Goal: Download file/media

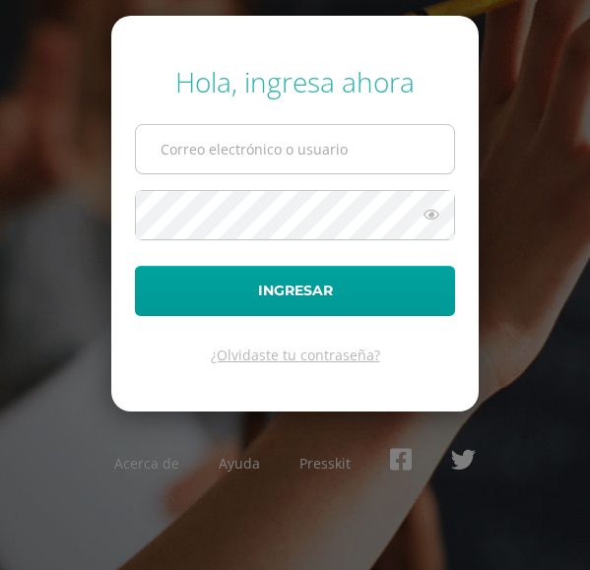
type input "COS01069@osoriosandoval.edu.gt"
click at [135, 266] on button "Ingresar" at bounding box center [295, 291] width 320 height 50
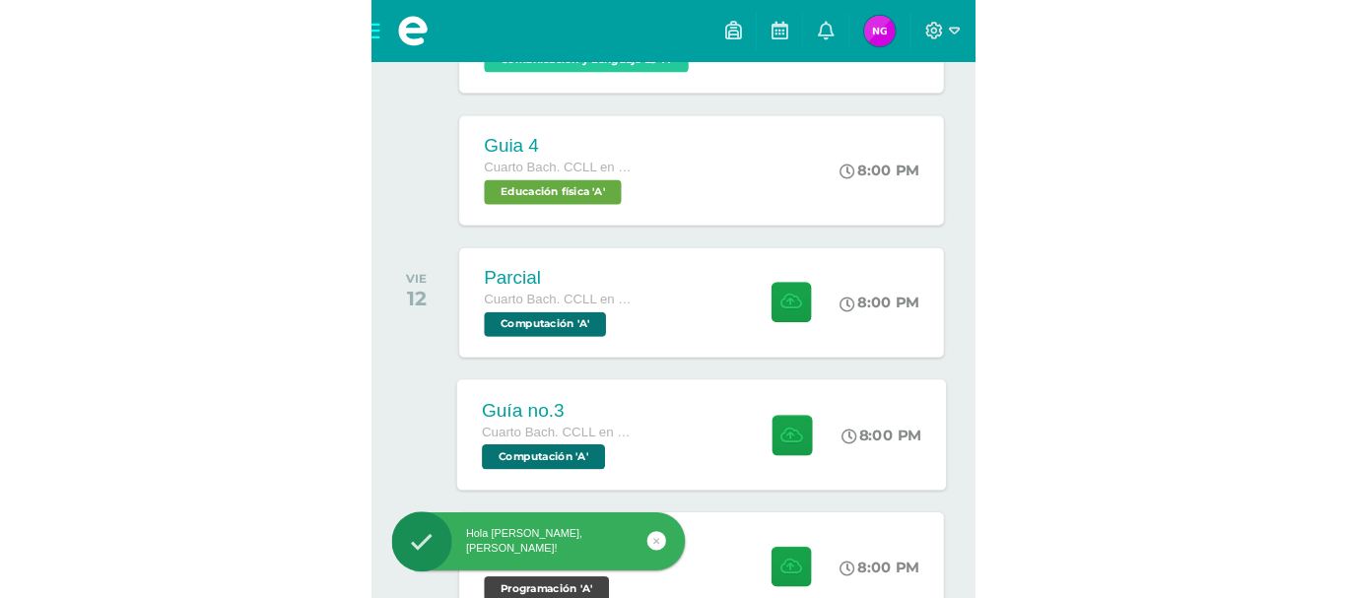
scroll to position [985, 0]
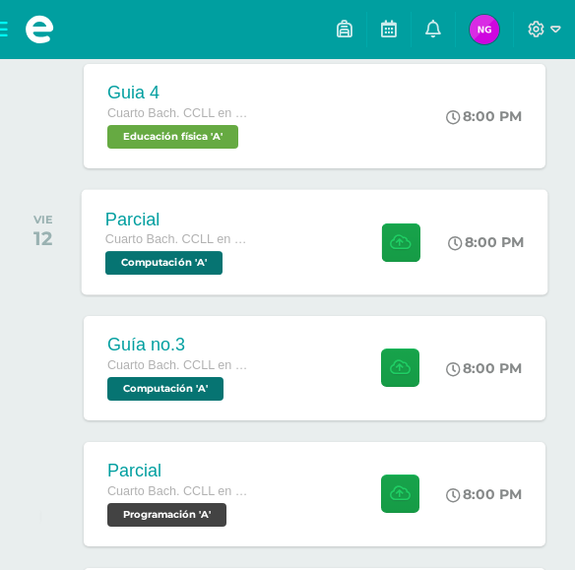
click at [219, 277] on div "Parcial Cuarto [PERSON_NAME]. CCLL en Computación Computación 'A'" at bounding box center [180, 241] width 197 height 105
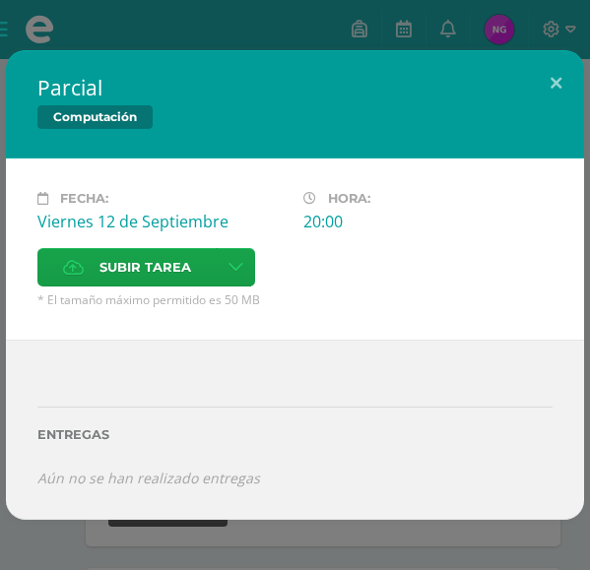
click at [74, 43] on div "Parcial Computación Fecha: [DATE] Hora: 20:00 División: Zona Cancelar" at bounding box center [295, 285] width 590 height 570
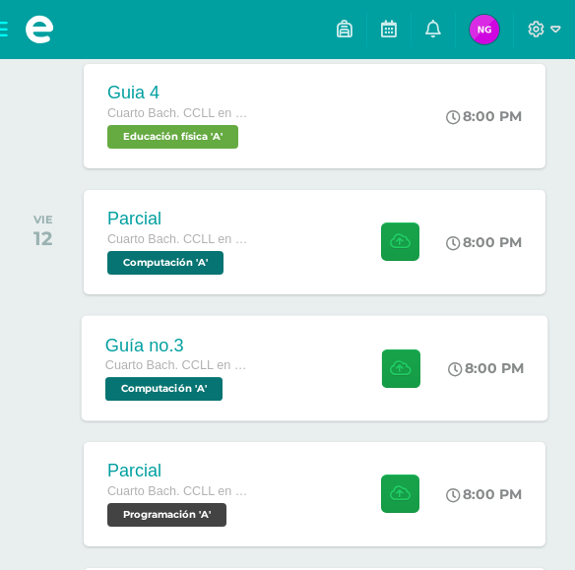
click at [263, 406] on div "Guía no.3 Cuarto [PERSON_NAME]. CCLL en Computación Computación 'A'" at bounding box center [180, 367] width 197 height 105
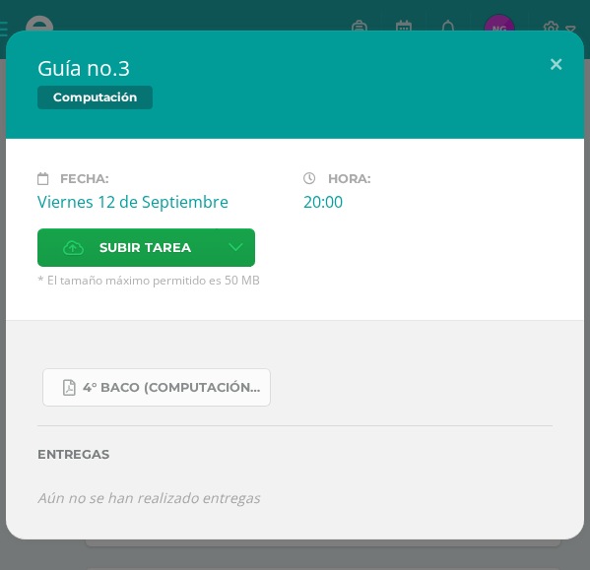
click at [186, 387] on span "4° Baco (Computación).pdf" at bounding box center [171, 388] width 177 height 16
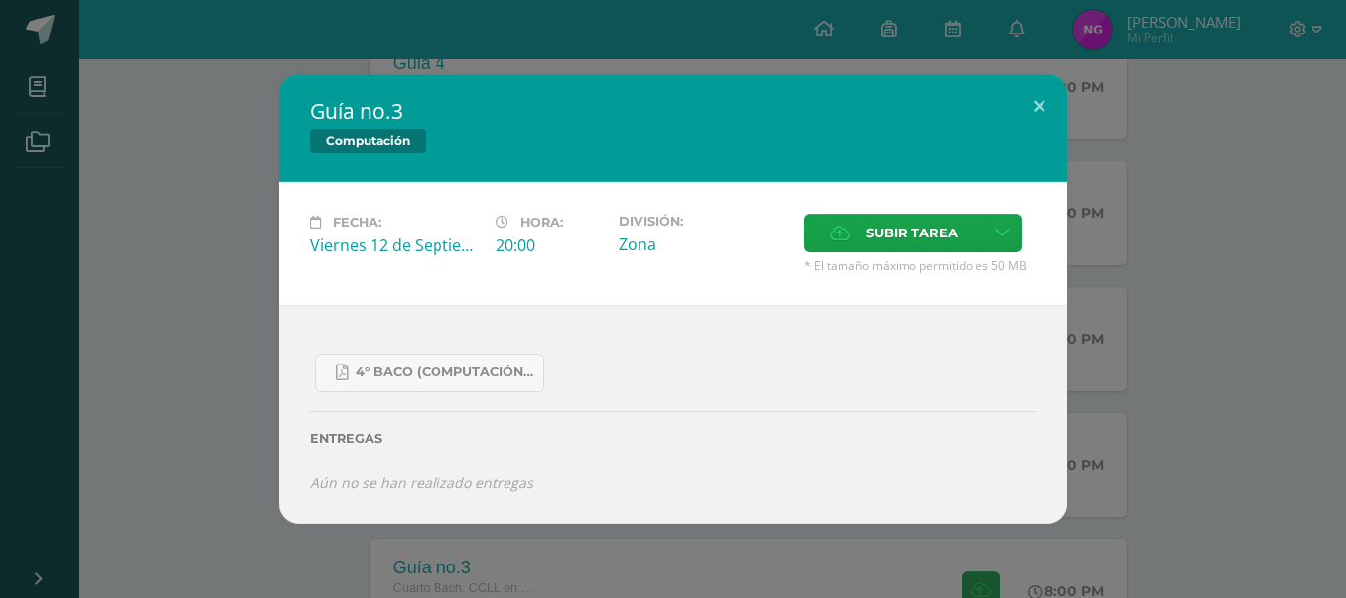
click at [235, 320] on div "Guía no.3 Computación Fecha: [DATE] Hora: 20:00 División: Zona Aceptar" at bounding box center [673, 299] width 1330 height 450
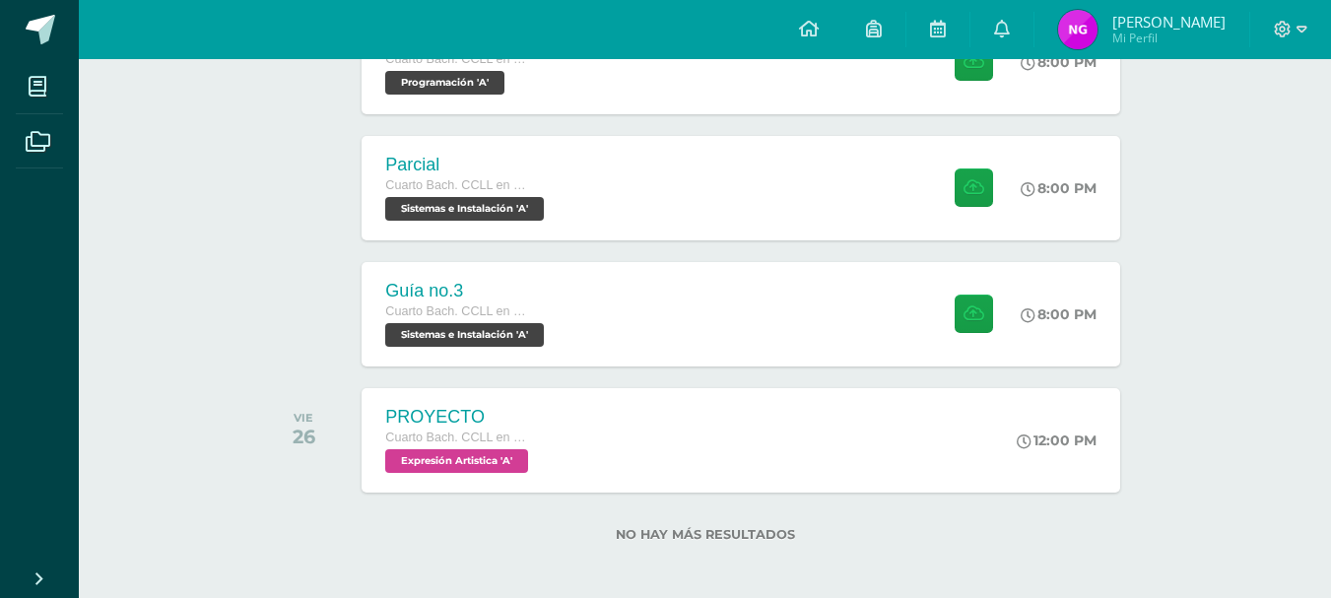
scroll to position [1521, 0]
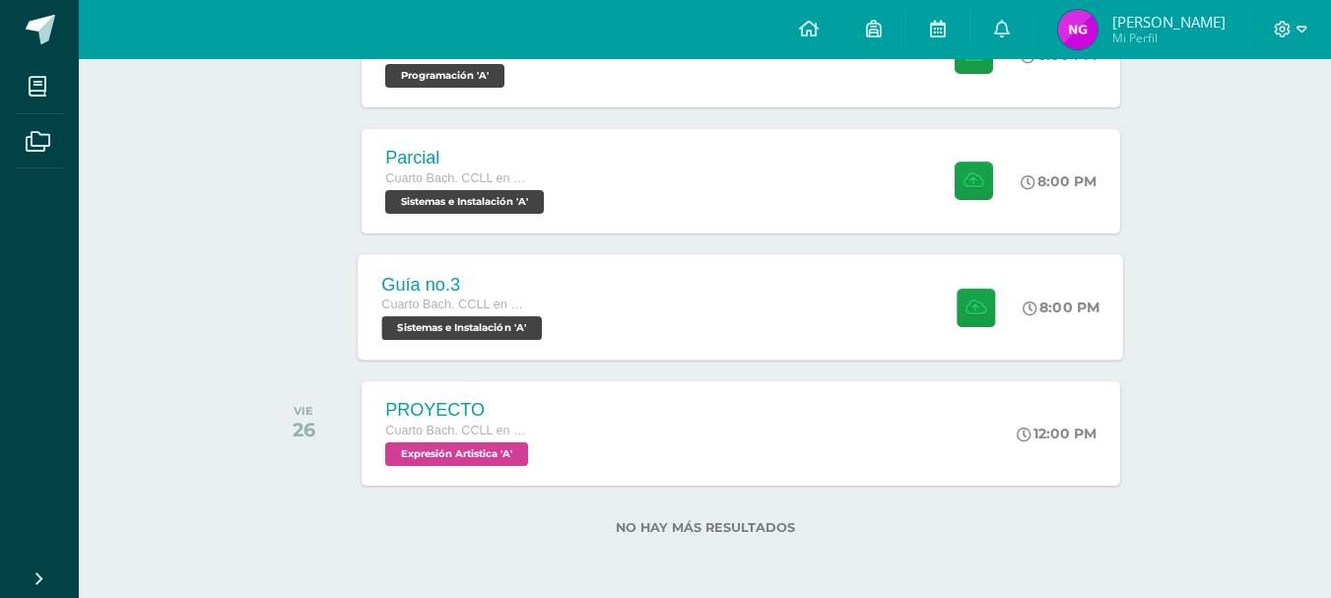
click at [480, 334] on span "Sistemas e Instalación 'A'" at bounding box center [462, 328] width 161 height 24
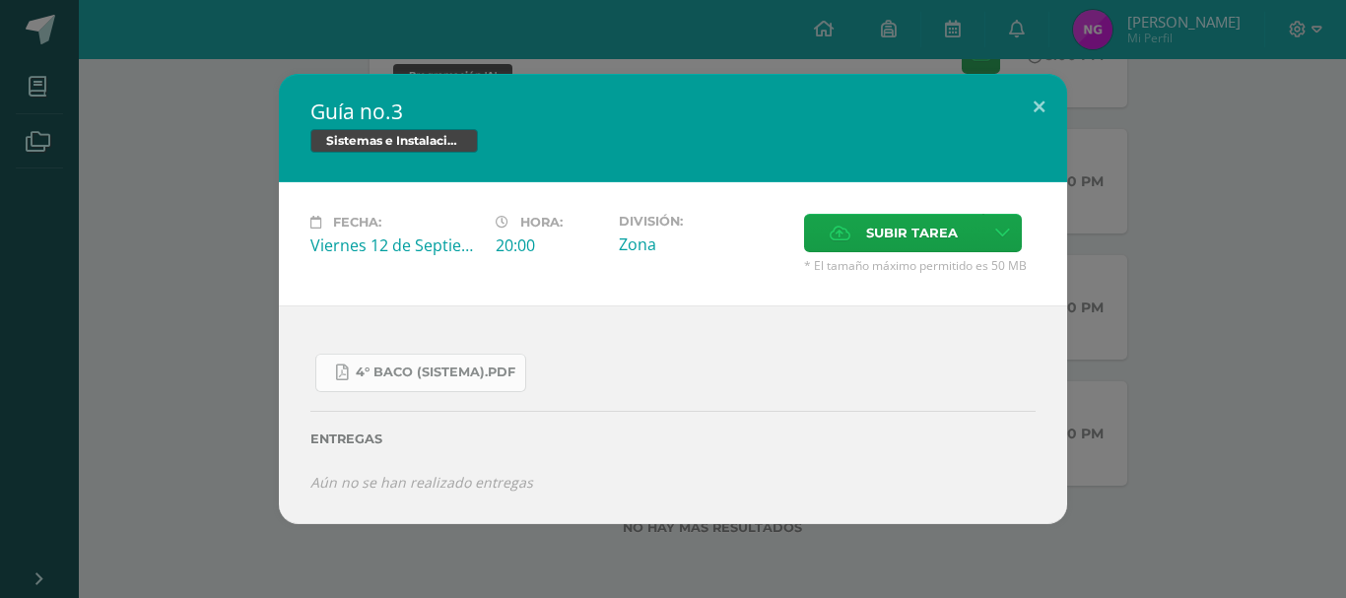
click at [494, 363] on link "4° Baco (Sistema).pdf" at bounding box center [420, 373] width 211 height 38
drag, startPoint x: 296, startPoint y: 117, endPoint x: 270, endPoint y: 130, distance: 28.6
click at [289, 119] on div "Guía no.3 Sistemas e Instalación" at bounding box center [673, 128] width 788 height 108
click at [269, 131] on div "Guía no.3 Sistemas e Instalación Fecha: [DATE] Hora: 20:00 División: Subir tarea" at bounding box center [673, 299] width 1330 height 450
